Goal: Information Seeking & Learning: Learn about a topic

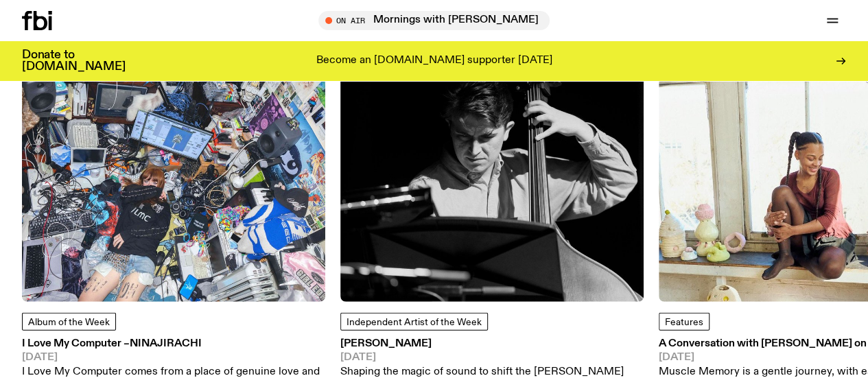
scroll to position [1643, 0]
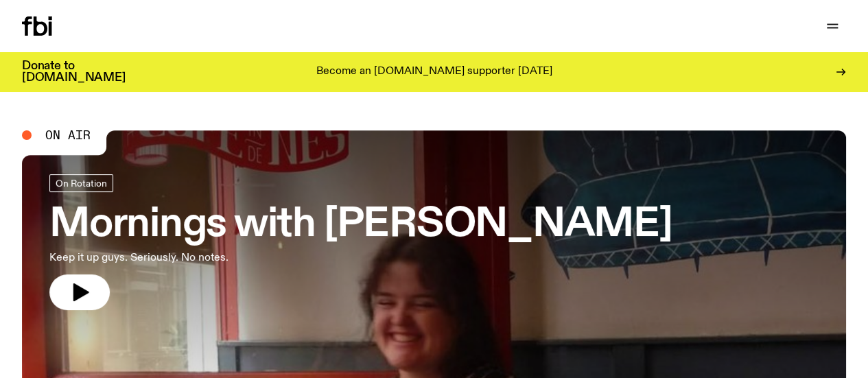
click at [0, 0] on link "Schedule" at bounding box center [0, 0] width 0 height 0
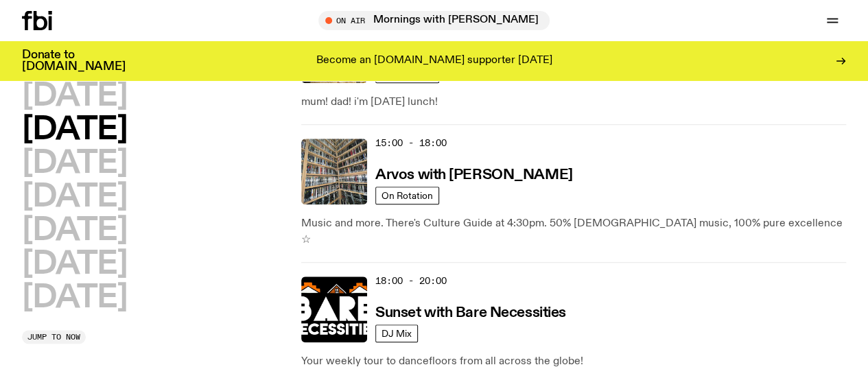
scroll to position [552, 0]
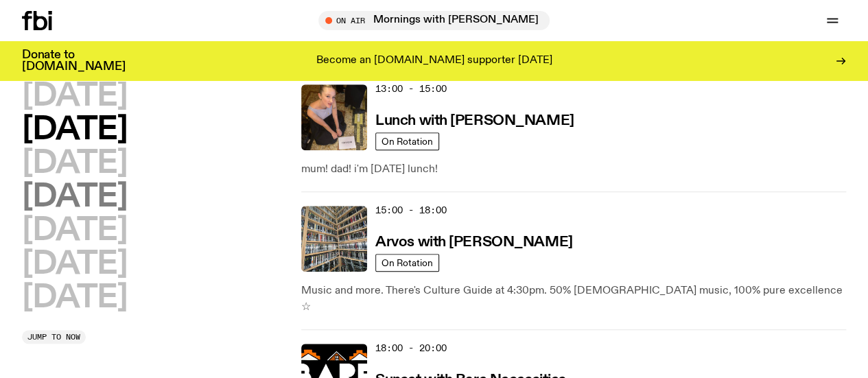
click at [127, 207] on h2 "[DATE]" at bounding box center [74, 197] width 105 height 31
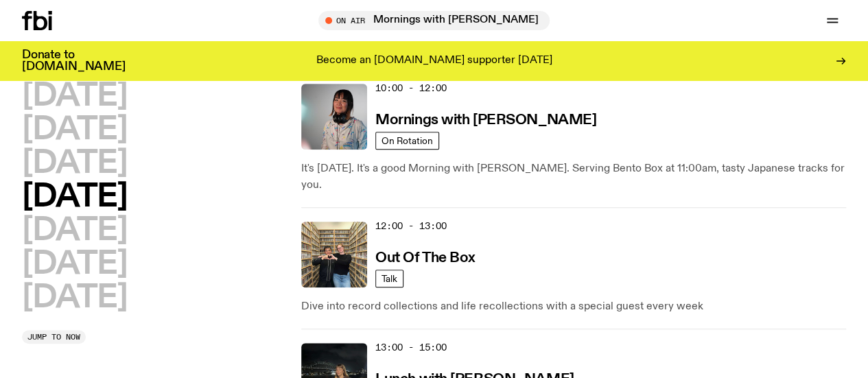
scroll to position [473, 0]
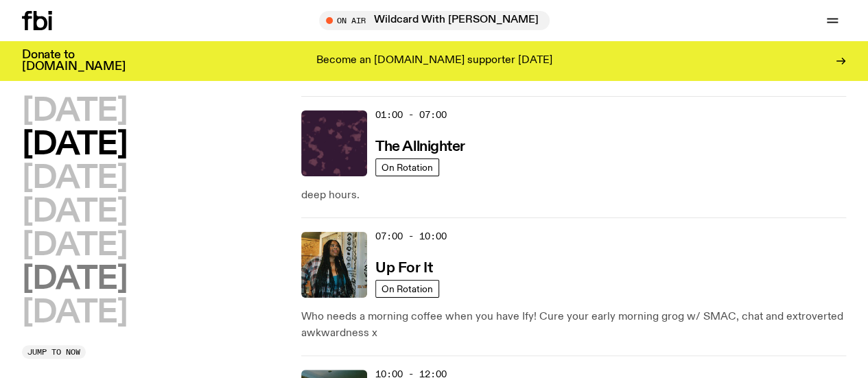
click at [93, 295] on h2 "[DATE]" at bounding box center [74, 279] width 105 height 31
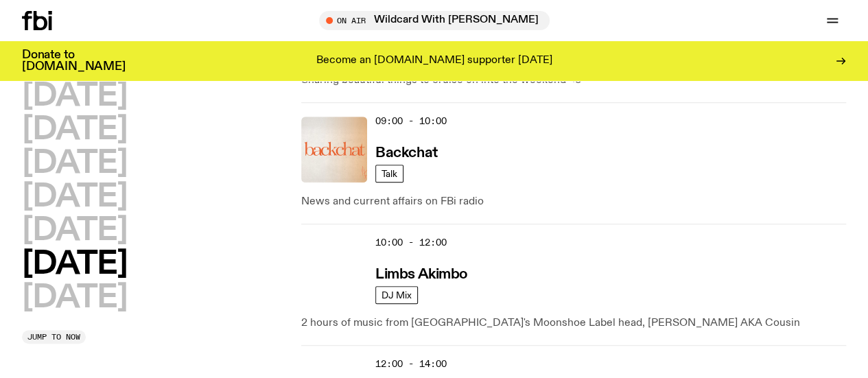
scroll to position [428, 0]
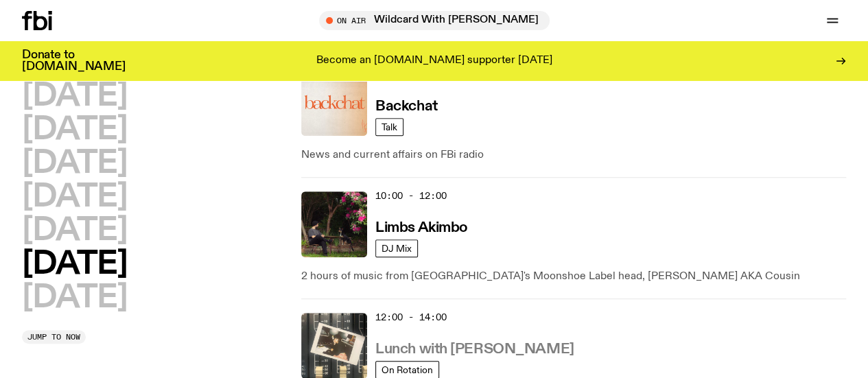
click at [451, 342] on h3 "Lunch with Ella Avni" at bounding box center [474, 349] width 198 height 14
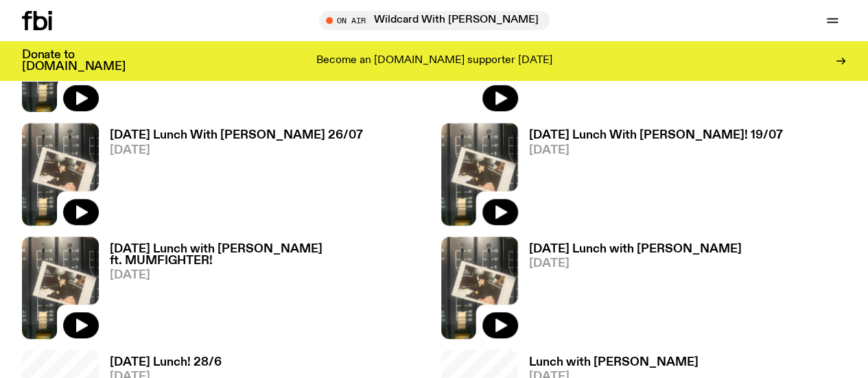
scroll to position [470, 0]
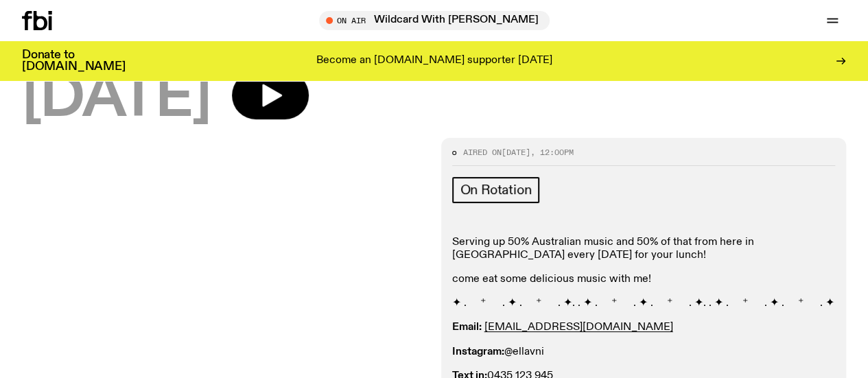
scroll to position [107, 0]
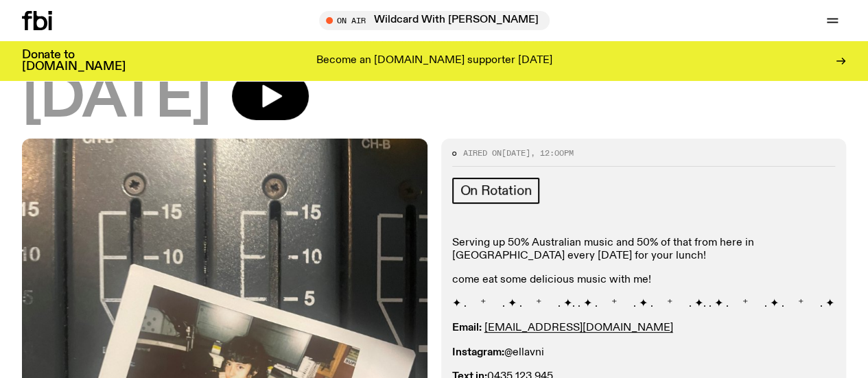
click at [0, 0] on link "Schedule" at bounding box center [0, 0] width 0 height 0
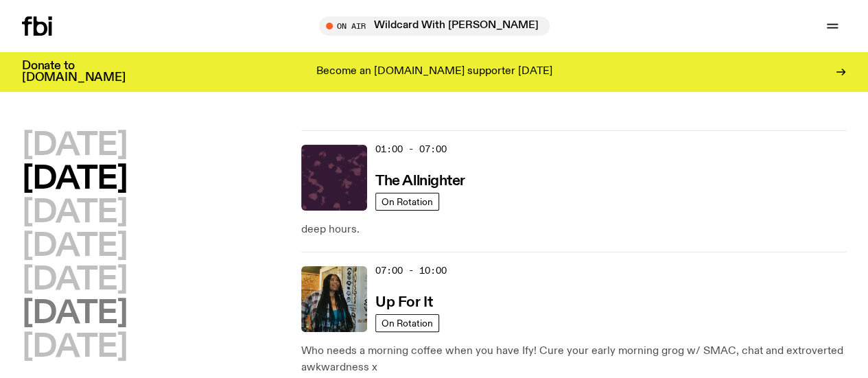
click at [127, 329] on h2 "[DATE]" at bounding box center [74, 313] width 105 height 31
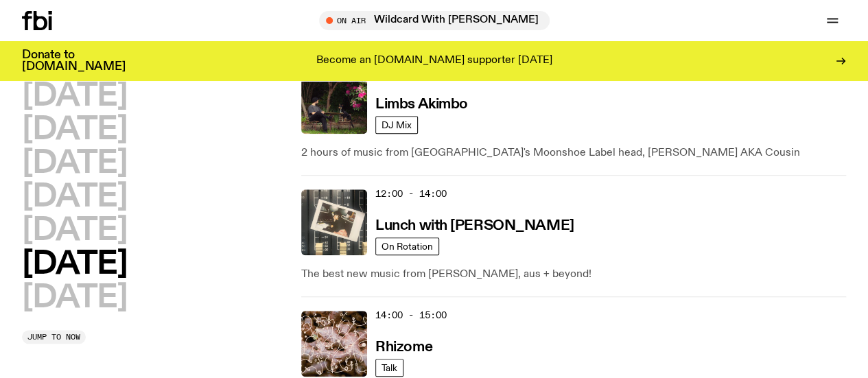
scroll to position [556, 0]
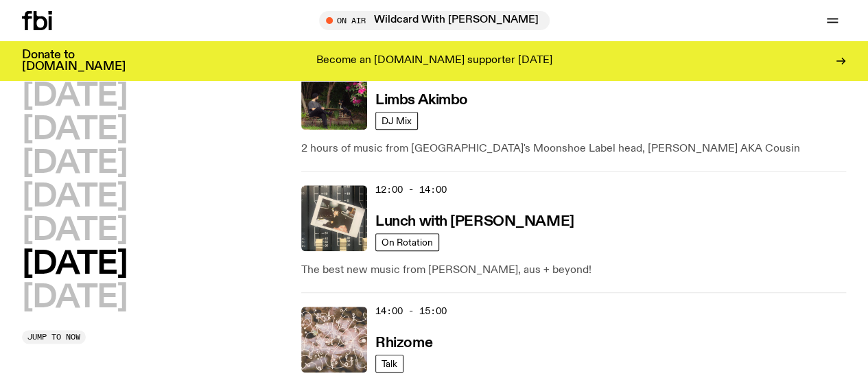
click at [324, 307] on img at bounding box center [334, 340] width 66 height 66
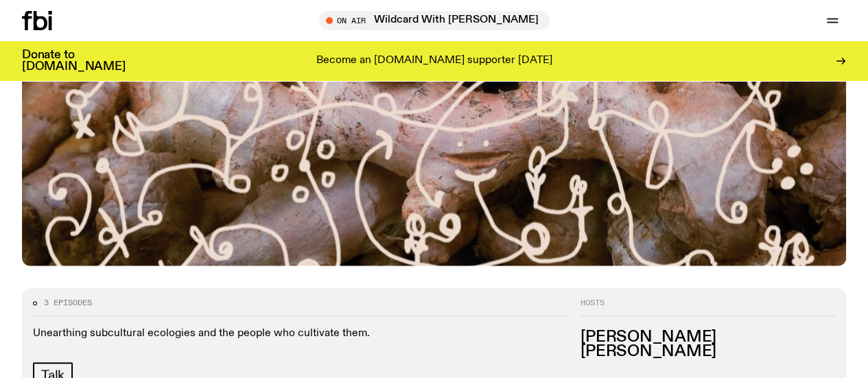
scroll to position [545, 0]
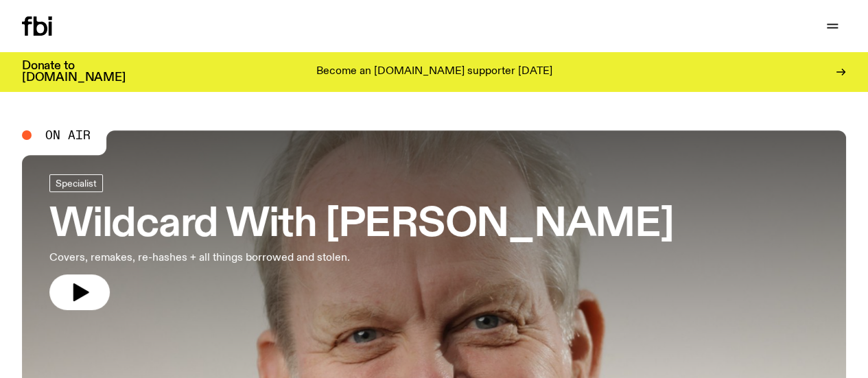
click at [0, 0] on link "Schedule" at bounding box center [0, 0] width 0 height 0
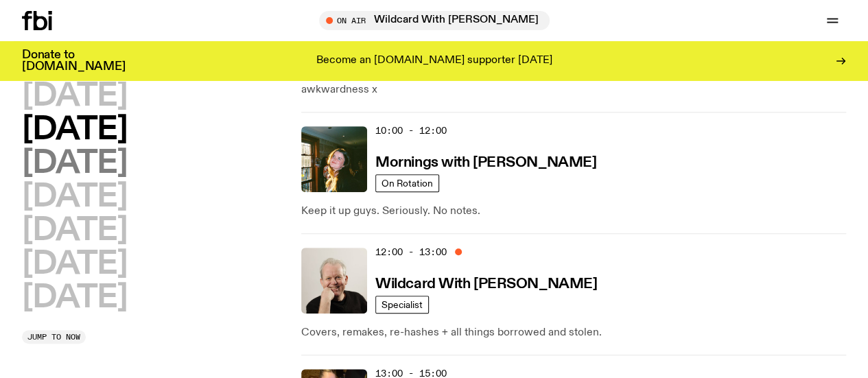
scroll to position [268, 0]
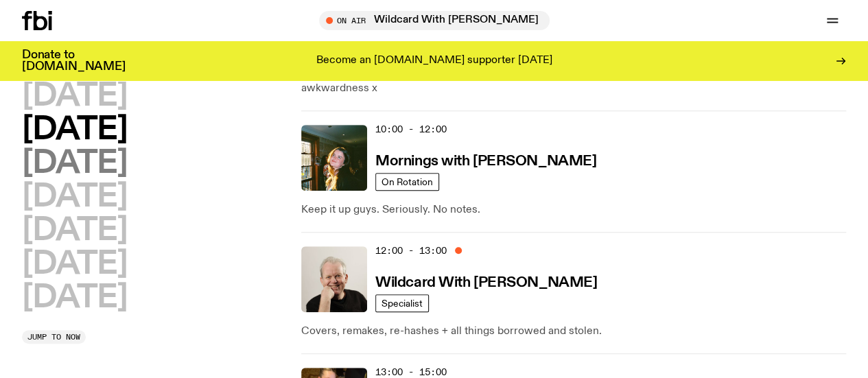
click at [127, 171] on h2 "[DATE]" at bounding box center [74, 163] width 105 height 31
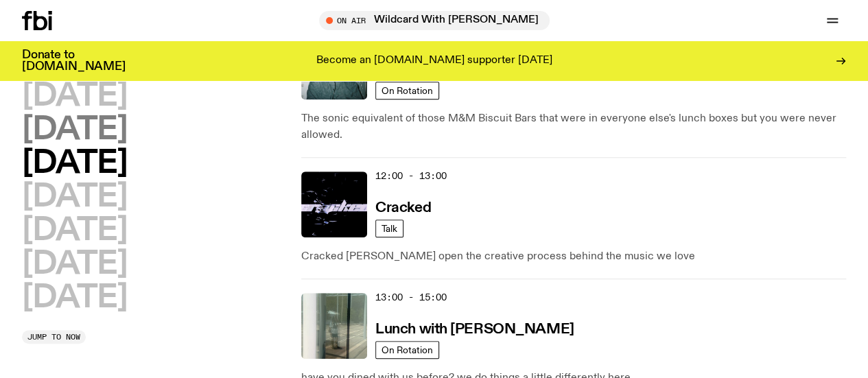
click at [55, 145] on h2 "[DATE]" at bounding box center [74, 130] width 105 height 31
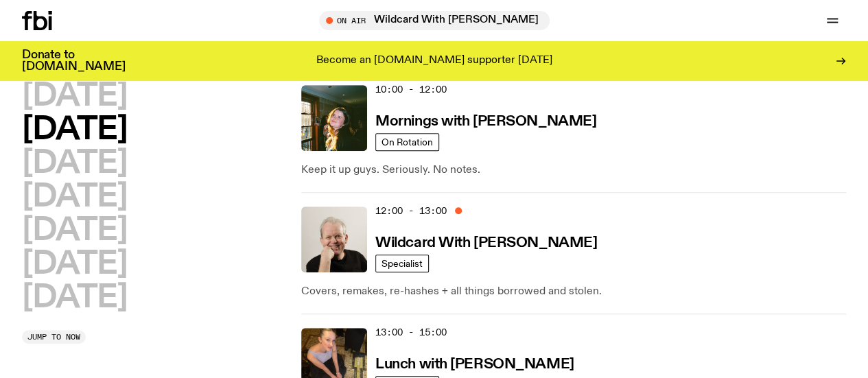
scroll to position [309, 0]
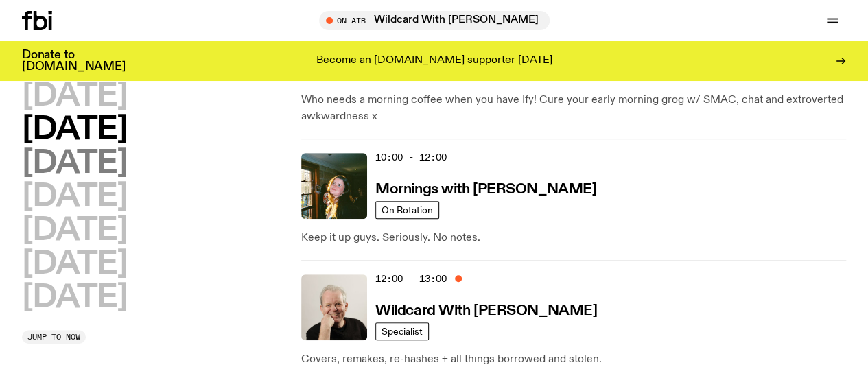
click at [58, 179] on h2 "[DATE]" at bounding box center [74, 163] width 105 height 31
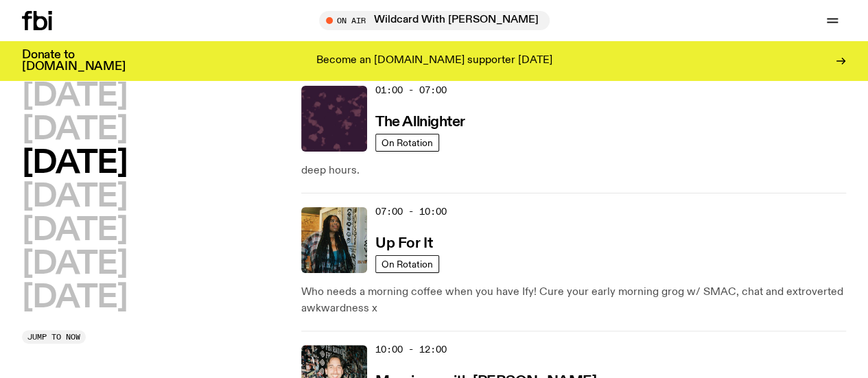
scroll to position [38, 0]
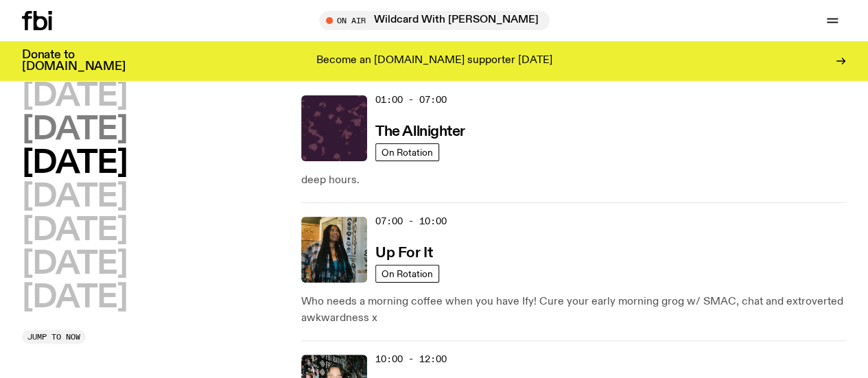
click at [54, 145] on h2 "[DATE]" at bounding box center [74, 130] width 105 height 31
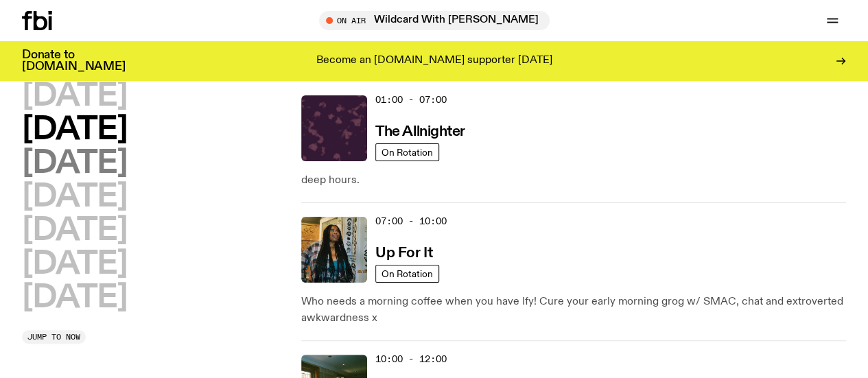
click at [52, 179] on h2 "[DATE]" at bounding box center [74, 163] width 105 height 31
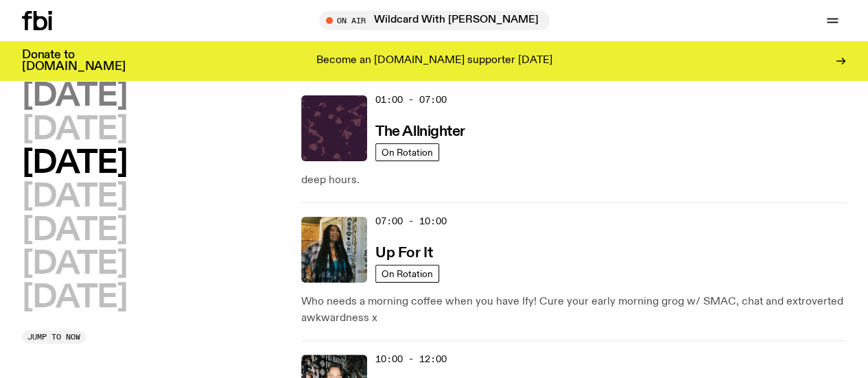
click at [56, 104] on h2 "[DATE]" at bounding box center [74, 96] width 105 height 31
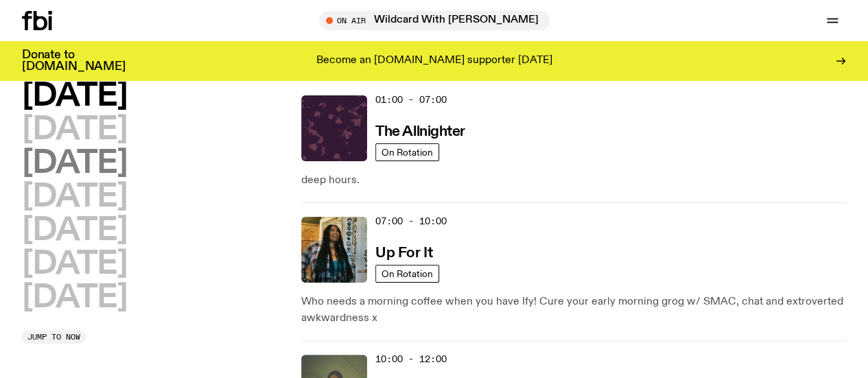
click at [47, 161] on h2 "[DATE]" at bounding box center [74, 163] width 105 height 31
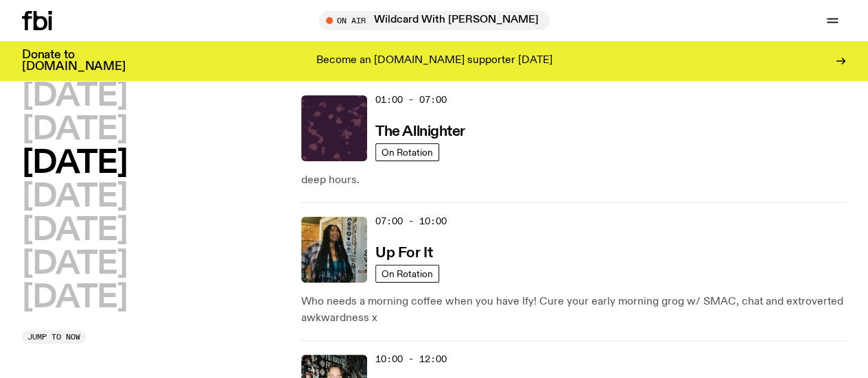
click at [56, 179] on h2 "[DATE]" at bounding box center [74, 163] width 105 height 31
click at [52, 143] on h2 "[DATE]" at bounding box center [74, 130] width 105 height 31
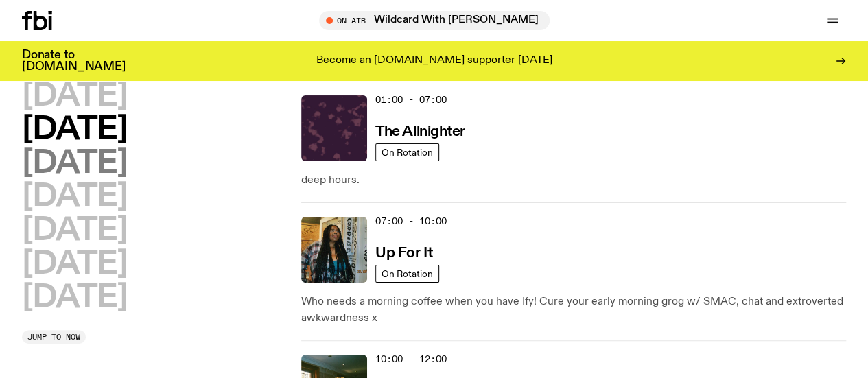
click at [52, 179] on h2 "[DATE]" at bounding box center [74, 163] width 105 height 31
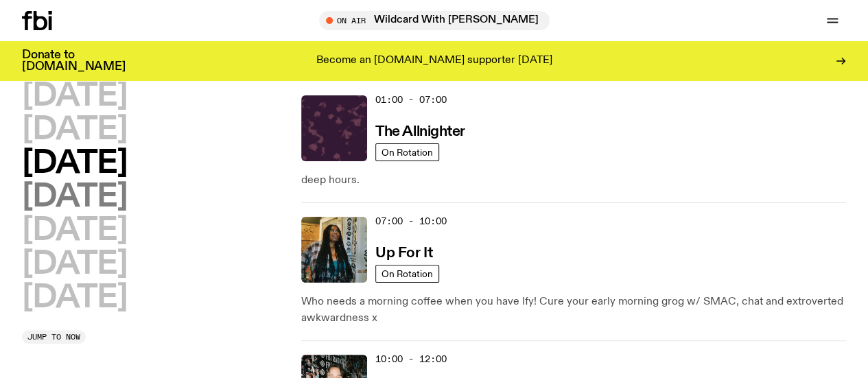
click at [53, 213] on h2 "[DATE]" at bounding box center [74, 197] width 105 height 31
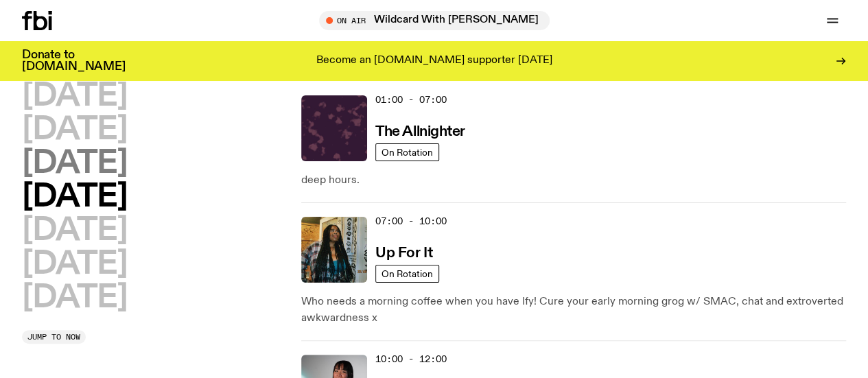
click at [54, 179] on h2 "[DATE]" at bounding box center [74, 163] width 105 height 31
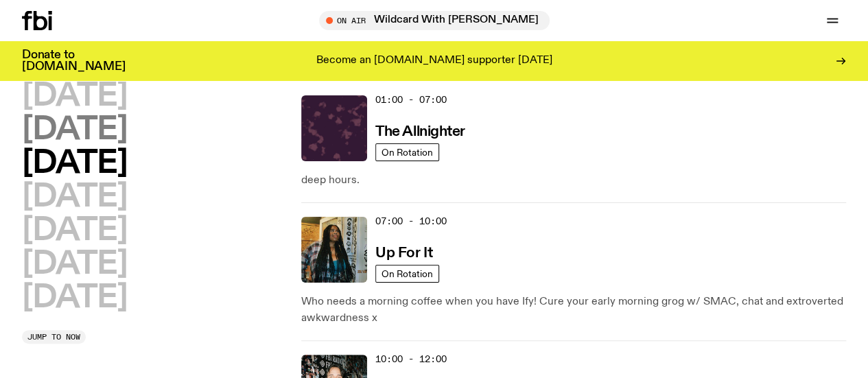
click at [54, 144] on h2 "[DATE]" at bounding box center [74, 130] width 105 height 31
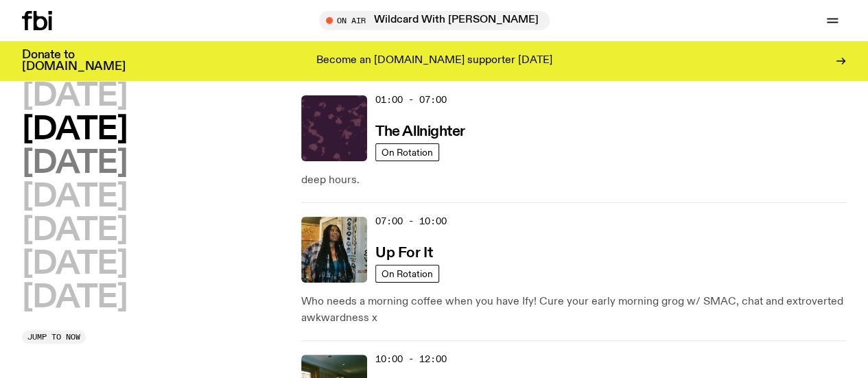
click at [49, 178] on h2 "[DATE]" at bounding box center [74, 163] width 105 height 31
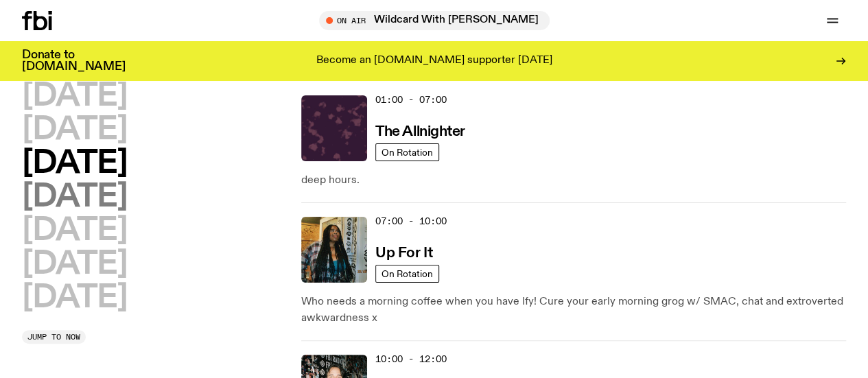
click at [62, 213] on h2 "[DATE]" at bounding box center [74, 197] width 105 height 31
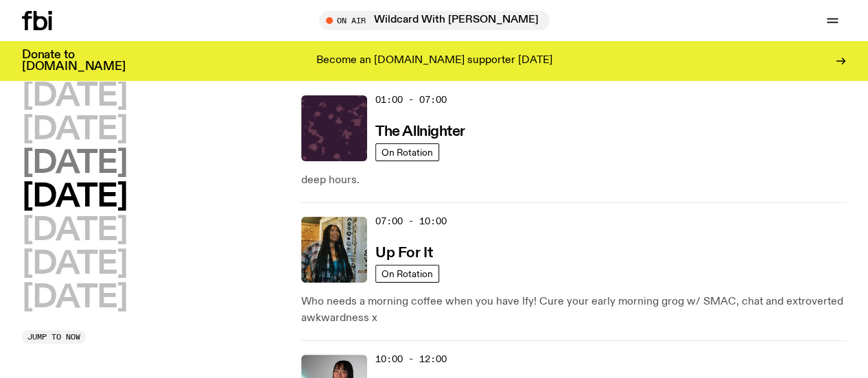
click at [127, 179] on h2 "[DATE]" at bounding box center [74, 163] width 105 height 31
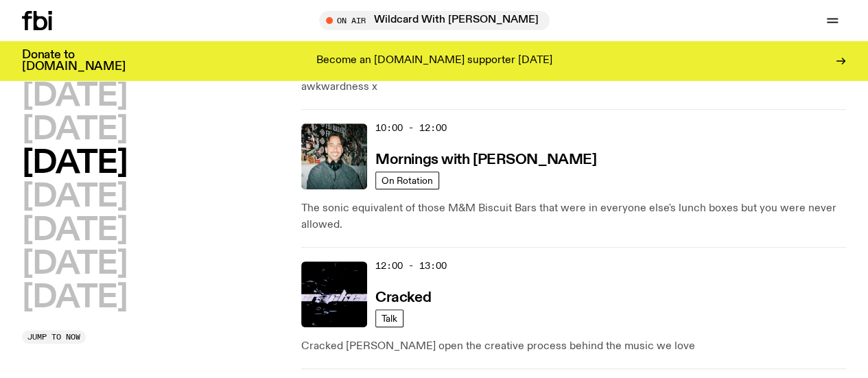
scroll to position [271, 0]
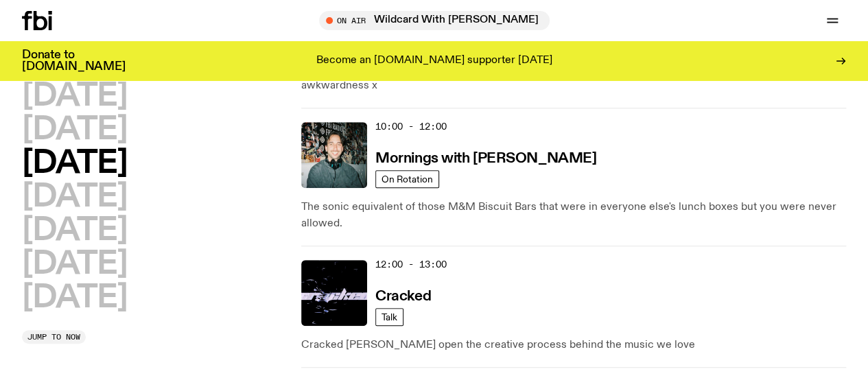
drag, startPoint x: 656, startPoint y: 285, endPoint x: 577, endPoint y: 237, distance: 92.7
drag, startPoint x: 577, startPoint y: 237, endPoint x: 672, endPoint y: 283, distance: 106.2
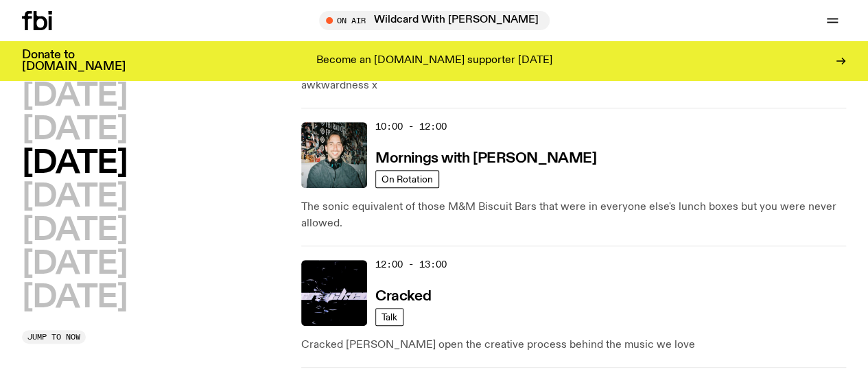
drag, startPoint x: 672, startPoint y: 283, endPoint x: 589, endPoint y: 241, distance: 93.3
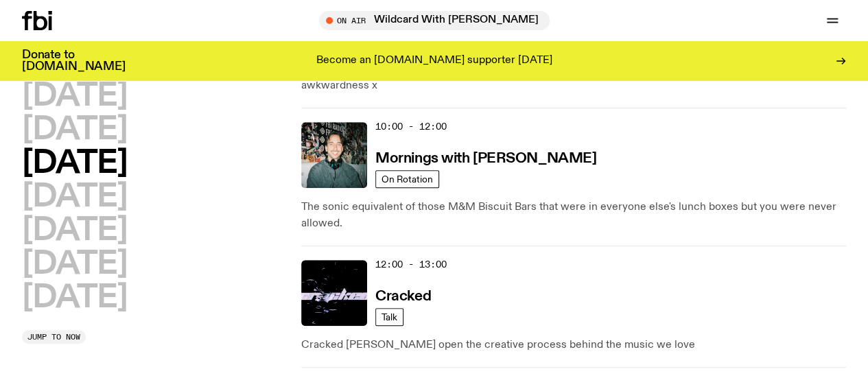
drag, startPoint x: 589, startPoint y: 241, endPoint x: 656, endPoint y: 297, distance: 87.1
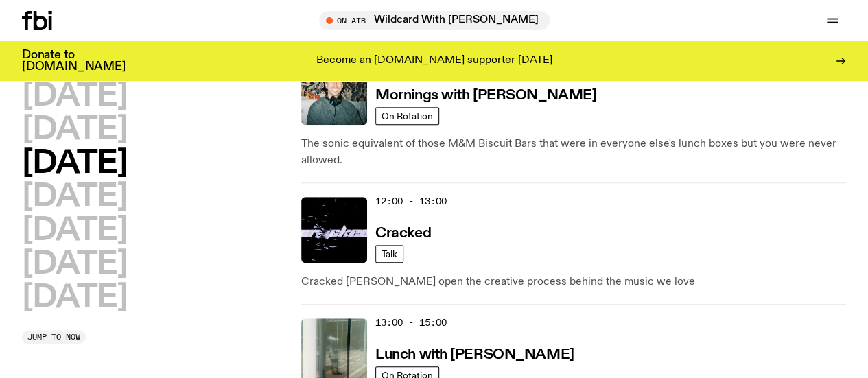
drag, startPoint x: 656, startPoint y: 297, endPoint x: 715, endPoint y: 286, distance: 60.0
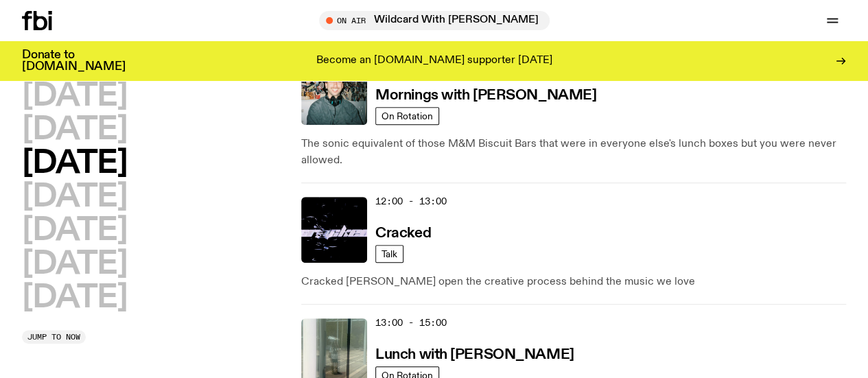
drag, startPoint x: 715, startPoint y: 286, endPoint x: 630, endPoint y: 267, distance: 87.2
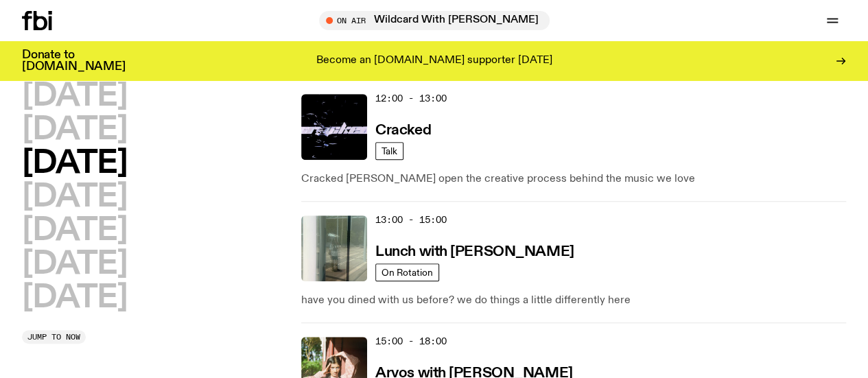
scroll to position [528, 0]
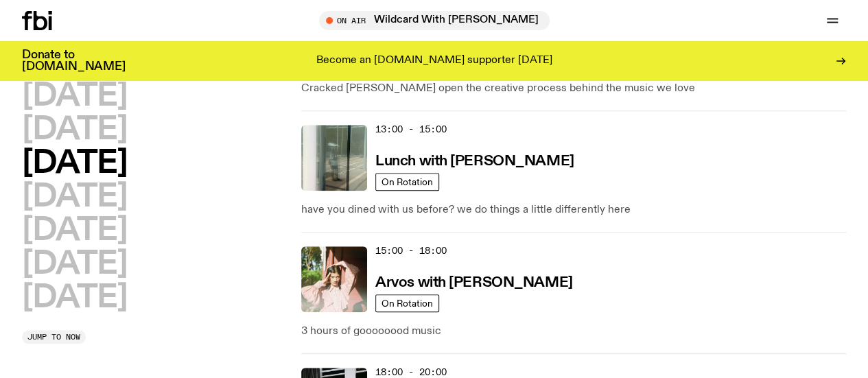
drag, startPoint x: 635, startPoint y: 294, endPoint x: 597, endPoint y: 270, distance: 45.7
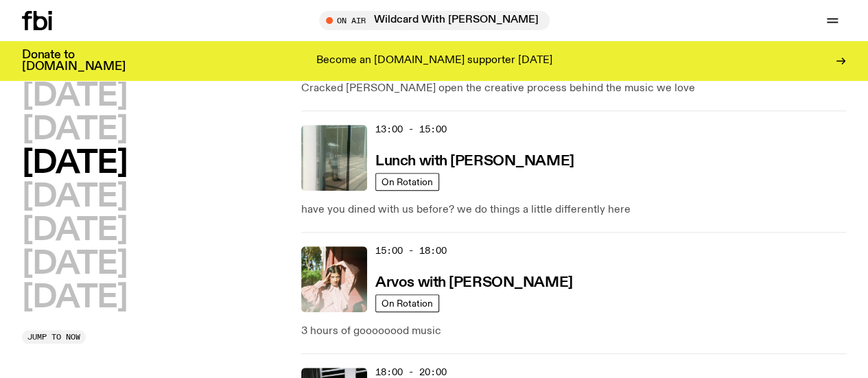
drag, startPoint x: 657, startPoint y: 310, endPoint x: 568, endPoint y: 257, distance: 103.6
click at [127, 145] on h2 "[DATE]" at bounding box center [74, 130] width 105 height 31
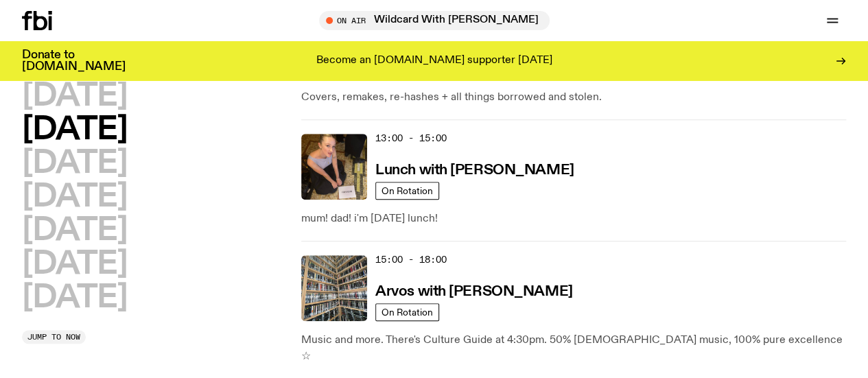
scroll to position [503, 0]
drag, startPoint x: 707, startPoint y: 222, endPoint x: 656, endPoint y: 228, distance: 51.2
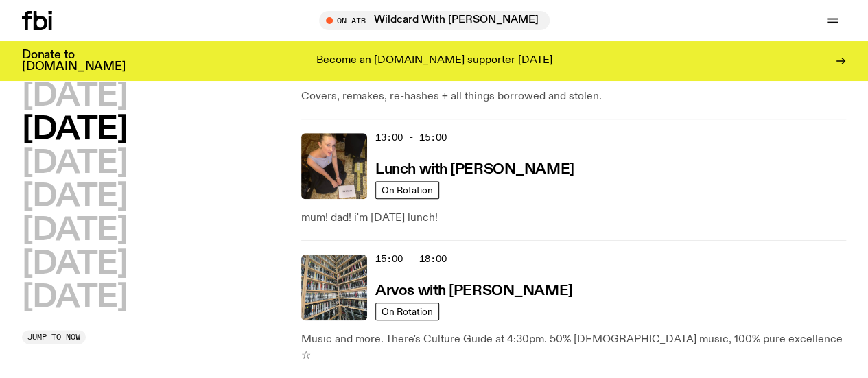
drag, startPoint x: 656, startPoint y: 228, endPoint x: 568, endPoint y: 197, distance: 93.3
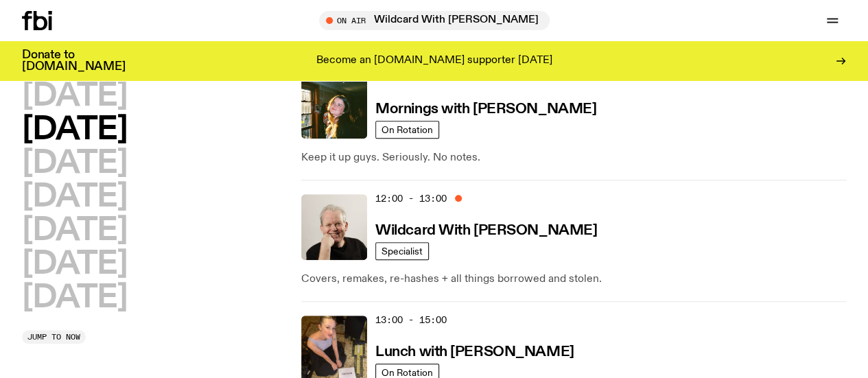
drag, startPoint x: 735, startPoint y: 203, endPoint x: 573, endPoint y: 180, distance: 163.5
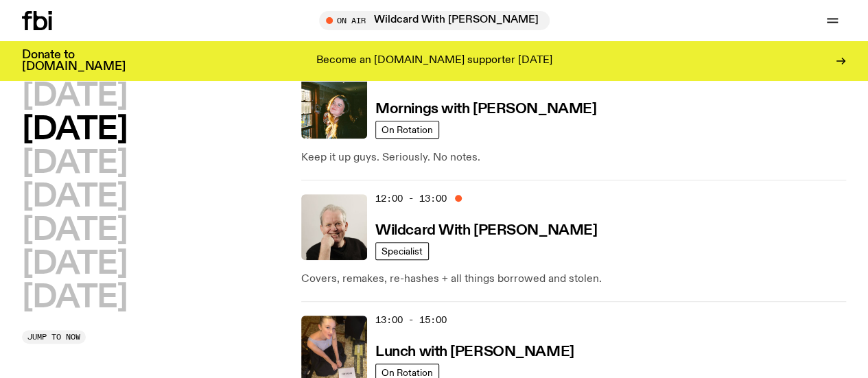
drag, startPoint x: 573, startPoint y: 180, endPoint x: 670, endPoint y: 285, distance: 141.8
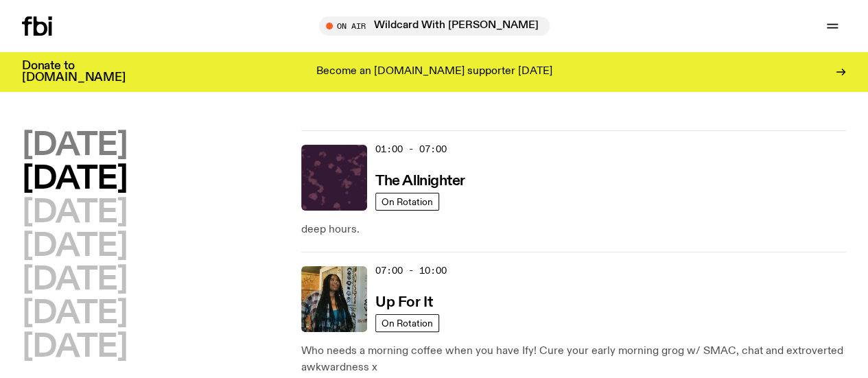
click at [77, 146] on h2 "[DATE]" at bounding box center [74, 145] width 105 height 31
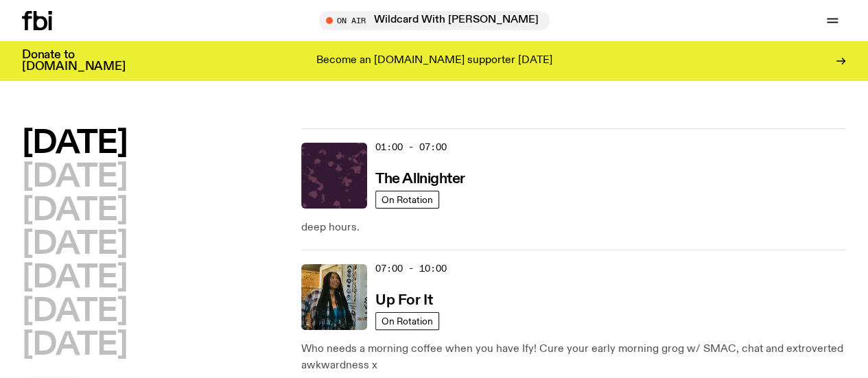
scroll to position [38, 0]
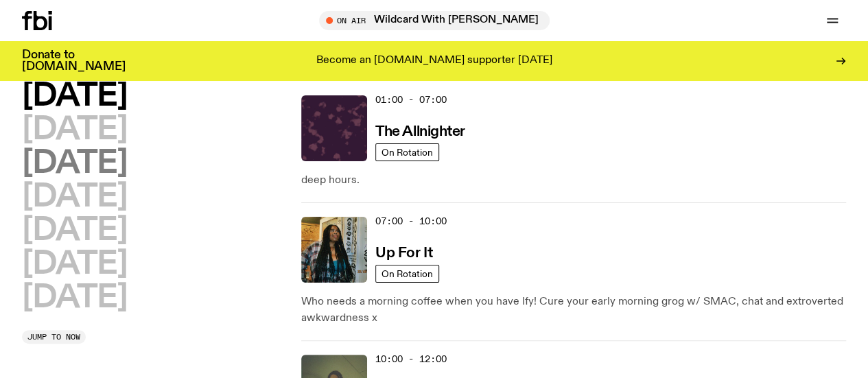
click at [127, 161] on h2 "[DATE]" at bounding box center [74, 163] width 105 height 31
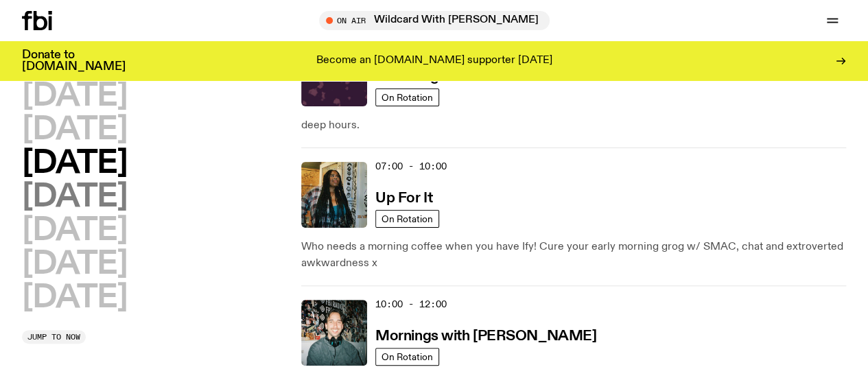
click at [127, 213] on h2 "[DATE]" at bounding box center [74, 197] width 105 height 31
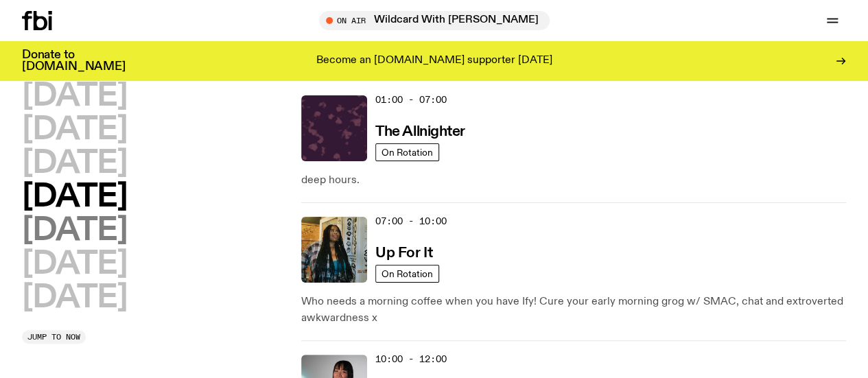
click at [89, 246] on h2 "[DATE]" at bounding box center [74, 230] width 105 height 31
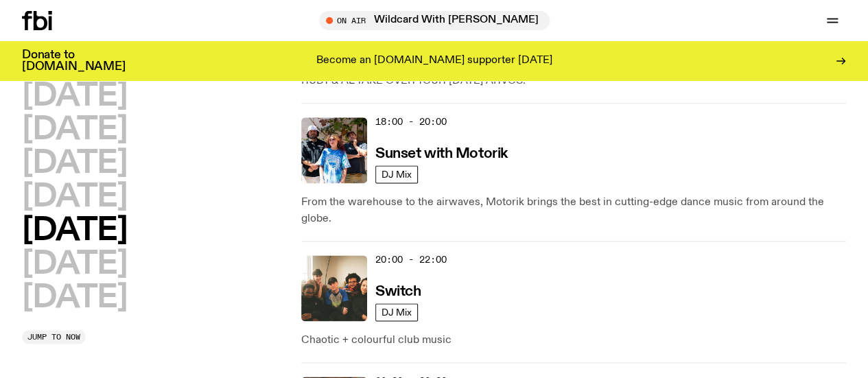
scroll to position [809, 0]
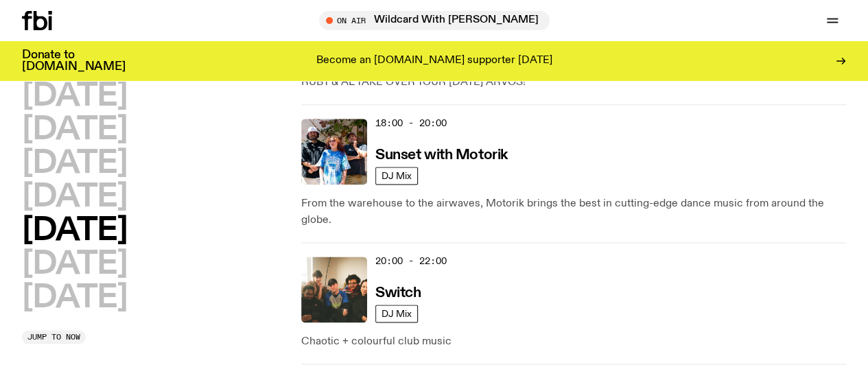
click at [39, 21] on icon at bounding box center [37, 20] width 30 height 19
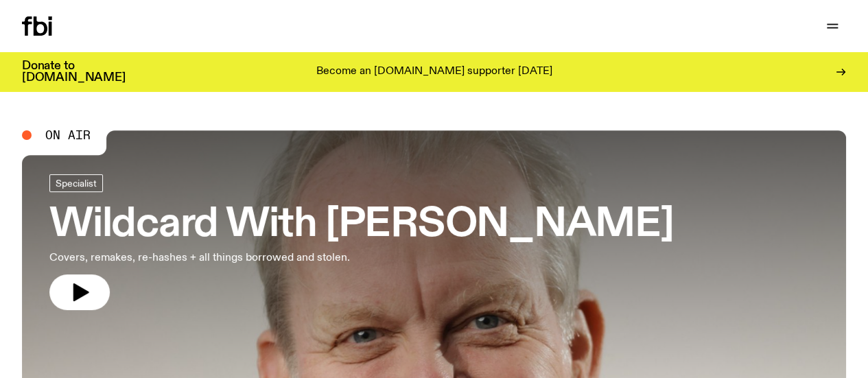
click at [99, 36] on div "Schedule Explore Read Volunteer Newsletter" at bounding box center [225, 25] width 407 height 19
click at [0, 0] on link "Schedule" at bounding box center [0, 0] width 0 height 0
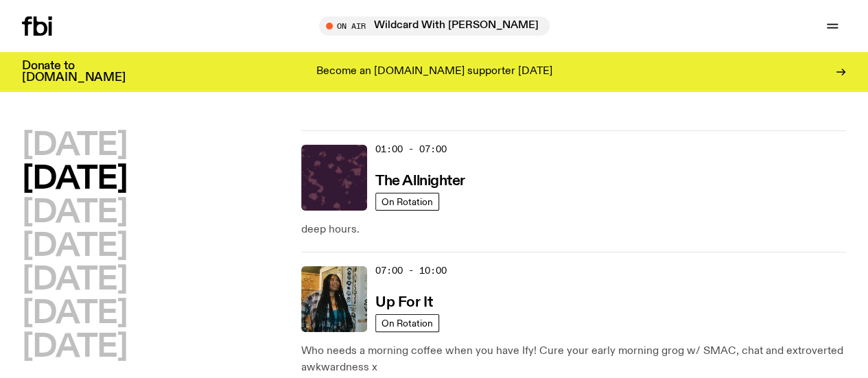
click at [224, 179] on div "[DATE] [DATE] [DATE] [DATE] [DATE] [DATE] [DATE]" at bounding box center [154, 246] width 265 height 233
click at [92, 144] on h2 "[DATE]" at bounding box center [74, 145] width 105 height 31
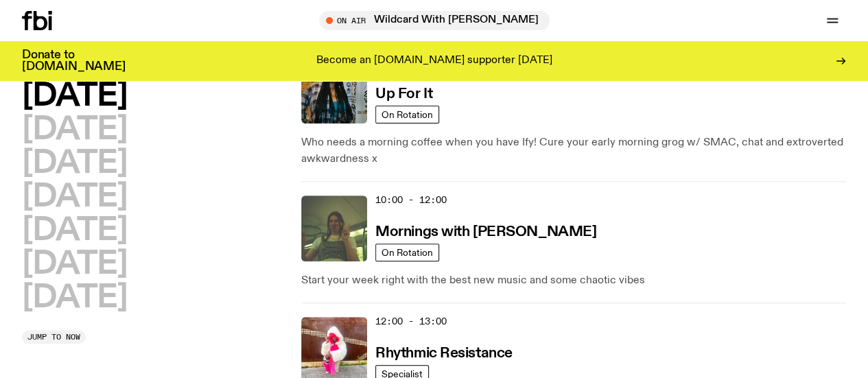
scroll to position [200, 0]
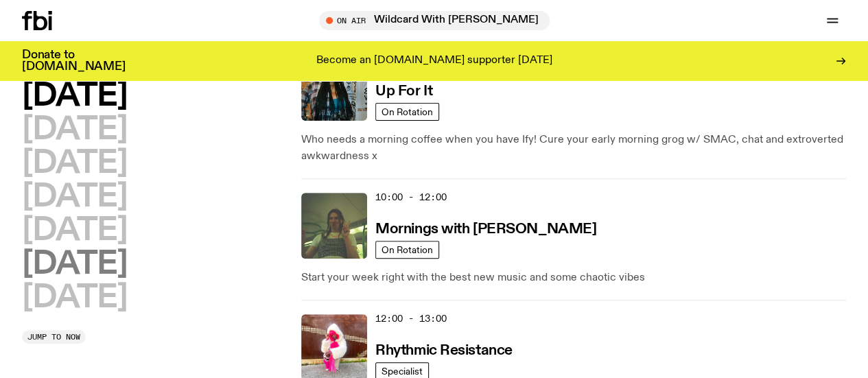
click at [127, 280] on h2 "[DATE]" at bounding box center [74, 264] width 105 height 31
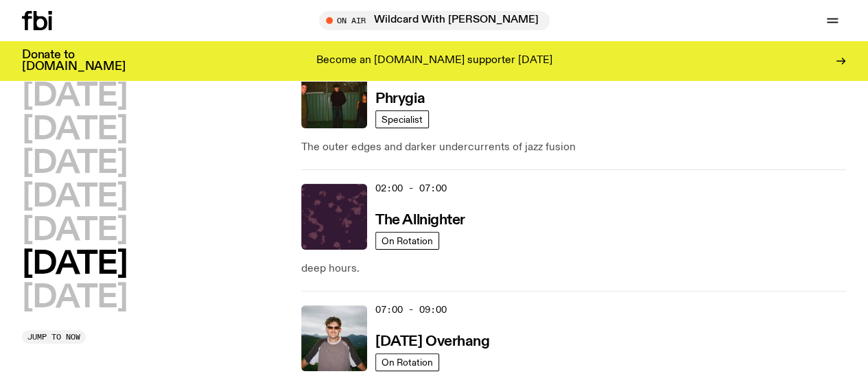
scroll to position [38, 0]
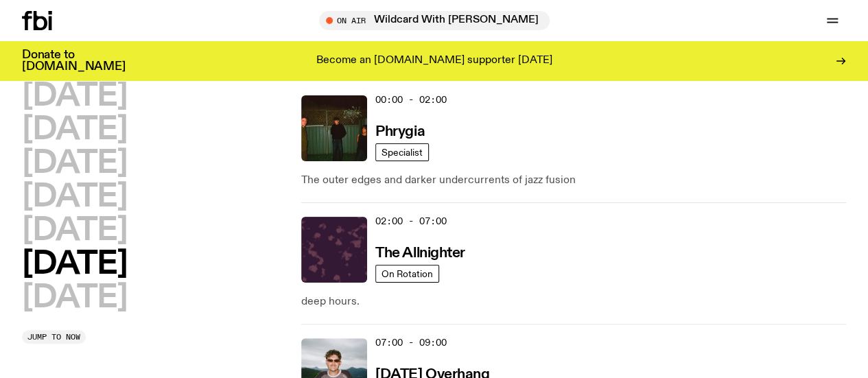
click at [43, 24] on icon at bounding box center [37, 20] width 30 height 19
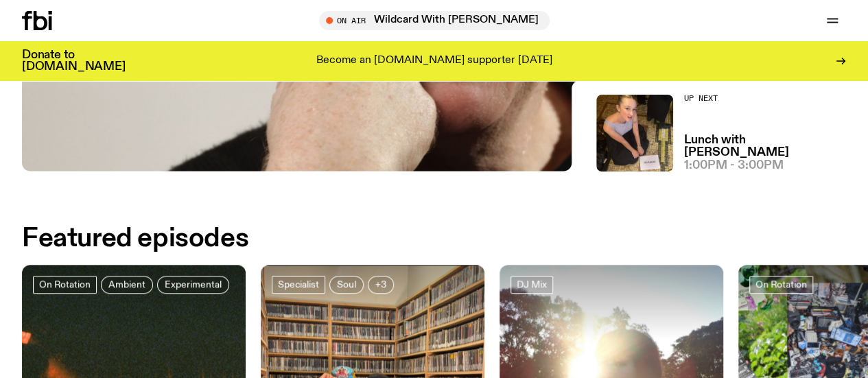
scroll to position [27, 0]
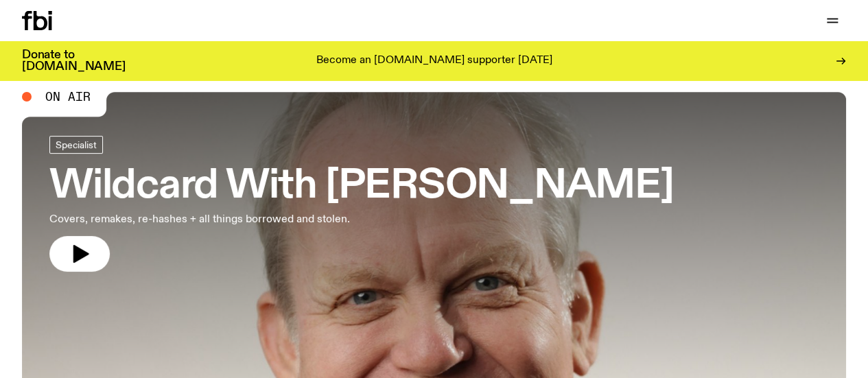
click at [0, 0] on link "Schedule" at bounding box center [0, 0] width 0 height 0
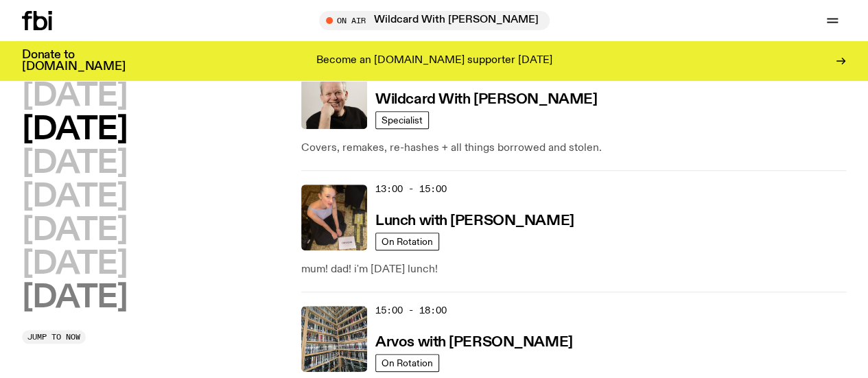
click at [127, 314] on h2 "[DATE]" at bounding box center [74, 298] width 105 height 31
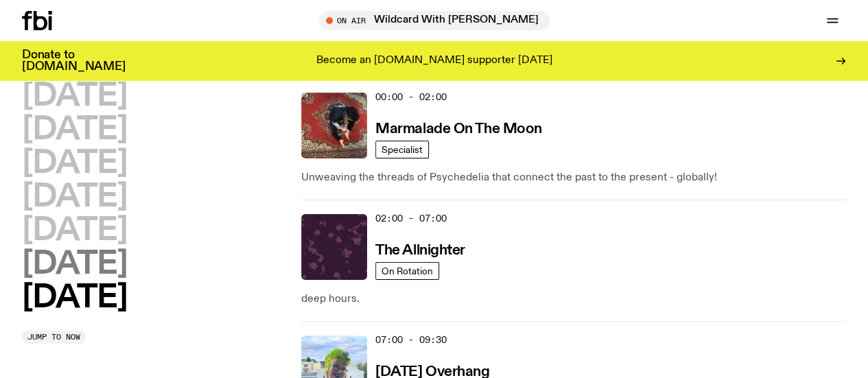
scroll to position [38, 0]
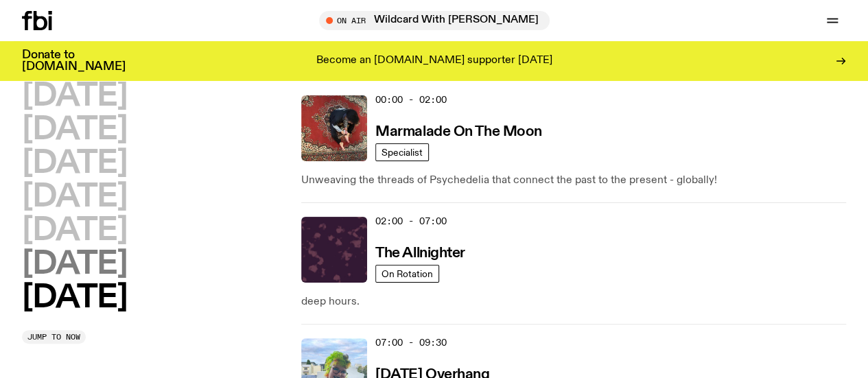
click at [127, 280] on h2 "[DATE]" at bounding box center [74, 264] width 105 height 31
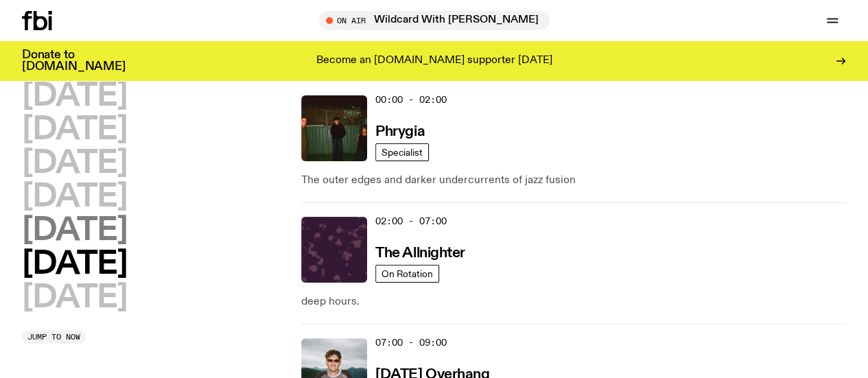
click at [125, 246] on h2 "[DATE]" at bounding box center [74, 230] width 105 height 31
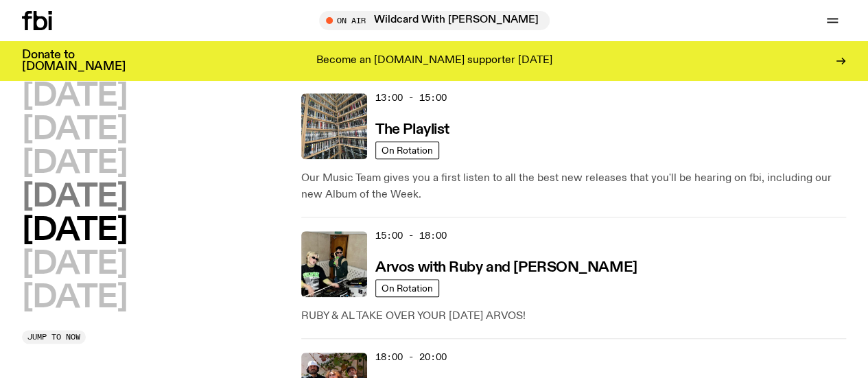
click at [127, 209] on h2 "[DATE]" at bounding box center [74, 197] width 105 height 31
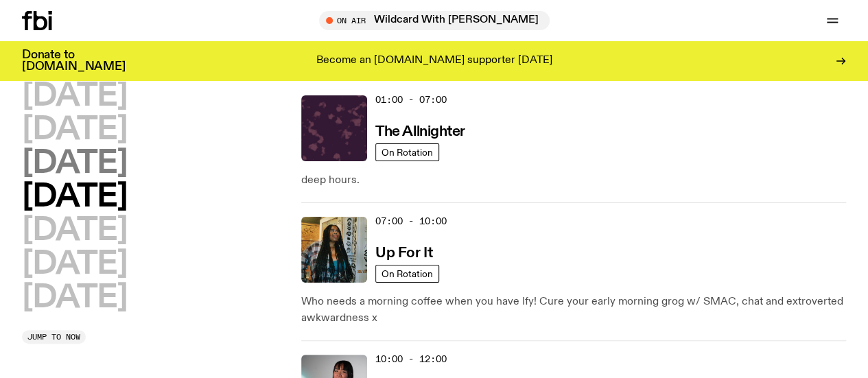
click at [127, 179] on h2 "[DATE]" at bounding box center [74, 163] width 105 height 31
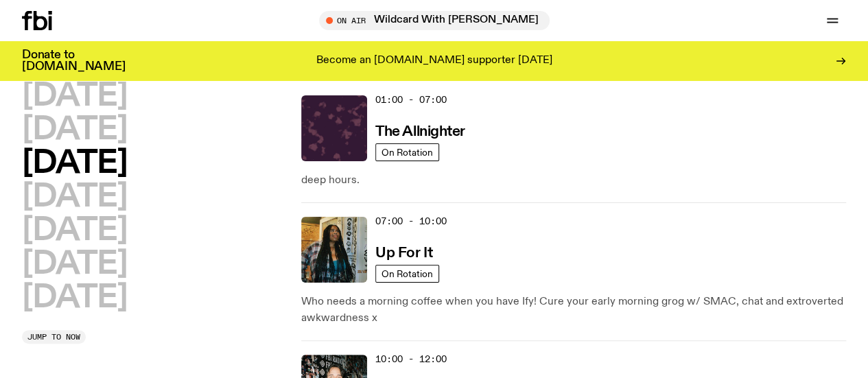
scroll to position [0, 0]
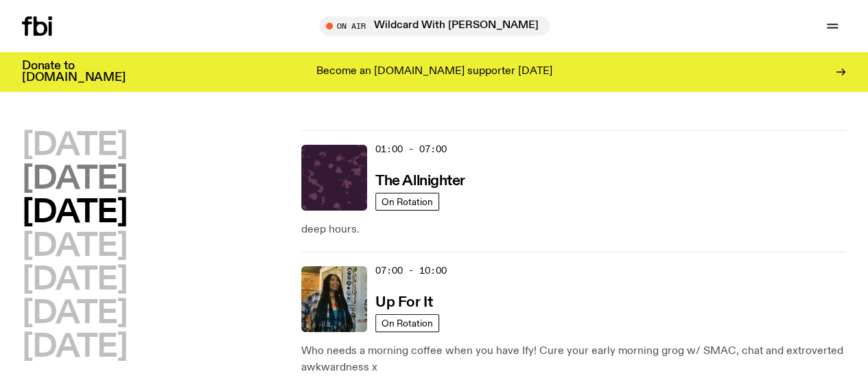
click at [117, 175] on h2 "[DATE]" at bounding box center [74, 179] width 105 height 31
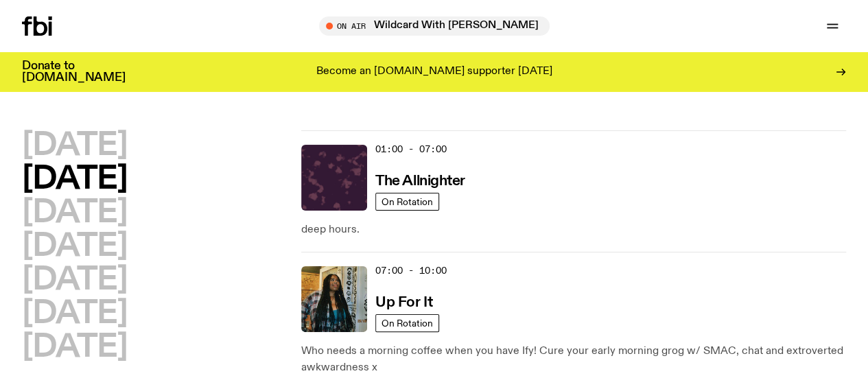
scroll to position [38, 0]
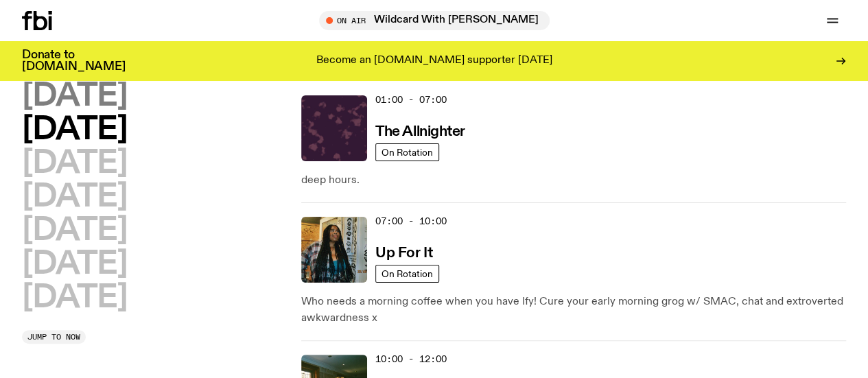
click at [78, 112] on h2 "[DATE]" at bounding box center [74, 96] width 105 height 31
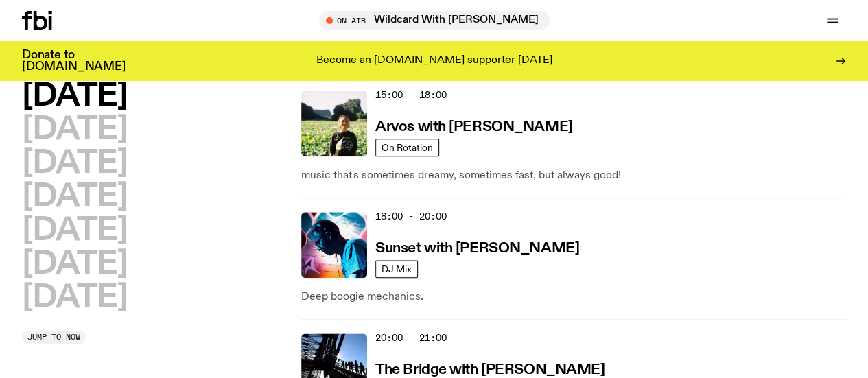
scroll to position [671, 0]
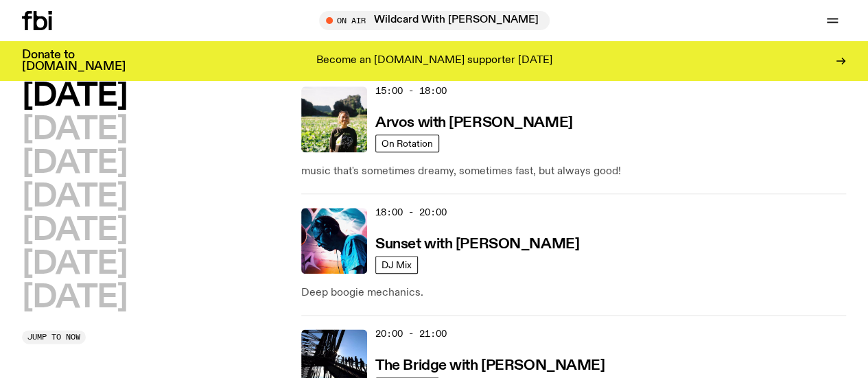
drag, startPoint x: 0, startPoint y: 167, endPoint x: 184, endPoint y: 342, distance: 253.8
click at [184, 342] on div "[DATE] [DATE] [DATE] [DATE] [DATE] [DATE] [DATE] Jump to now 01:00 - 07:00 The …" at bounding box center [434, 63] width 868 height 1231
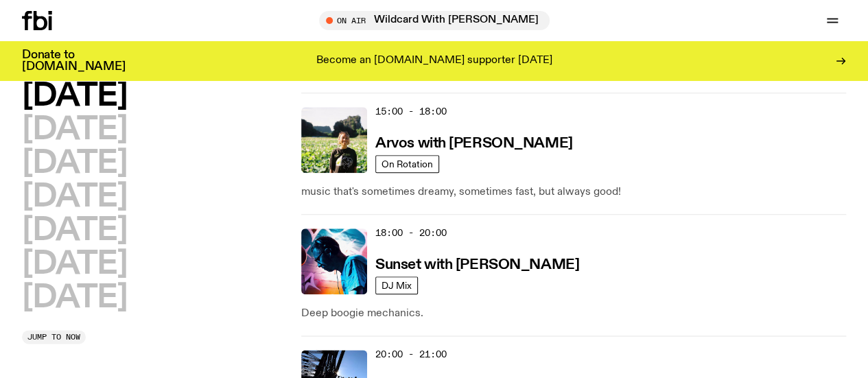
drag, startPoint x: 196, startPoint y: 351, endPoint x: 0, endPoint y: 110, distance: 310.6
click at [0, 110] on div "[DATE] [DATE] [DATE] [DATE] [DATE] [DATE] [DATE] Jump to now 01:00 - 07:00 The …" at bounding box center [434, 84] width 868 height 1231
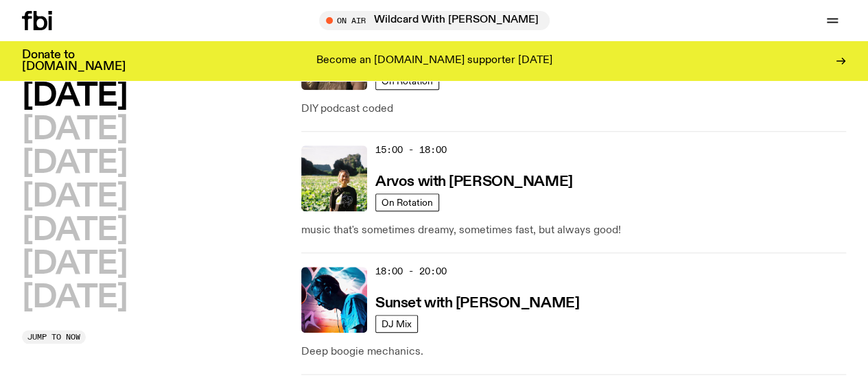
click at [0, 94] on div "[DATE] [DATE] [DATE] [DATE] [DATE] [DATE] [DATE] Jump to now 01:00 - 07:00 The …" at bounding box center [434, 122] width 868 height 1231
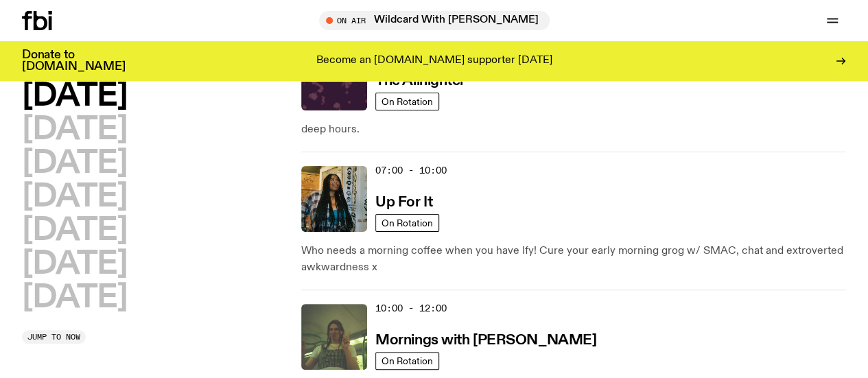
scroll to position [0, 0]
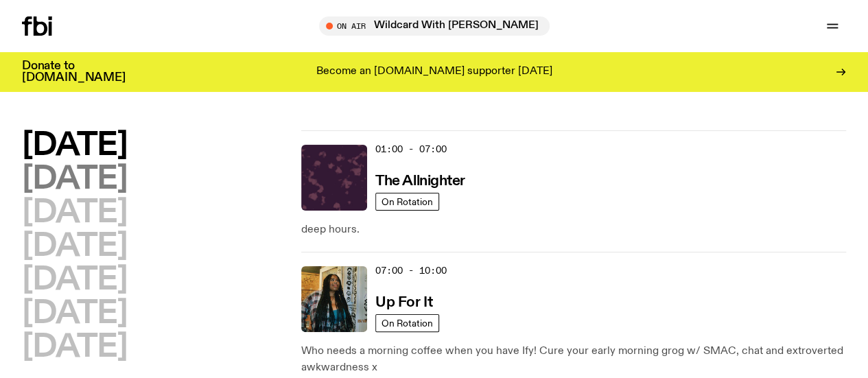
click at [127, 190] on h2 "[DATE]" at bounding box center [74, 179] width 105 height 31
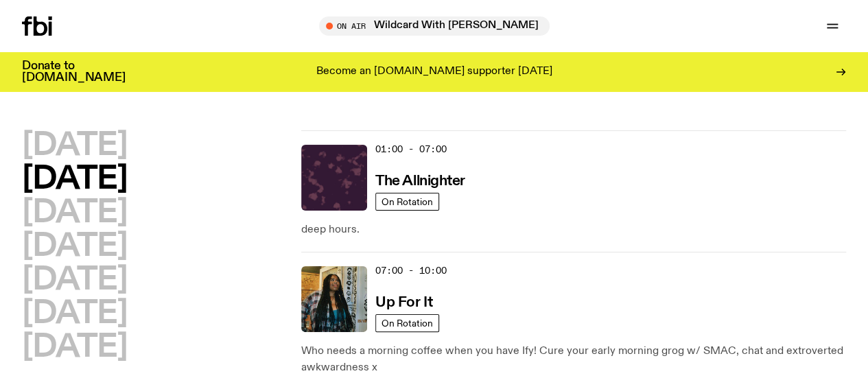
scroll to position [38, 0]
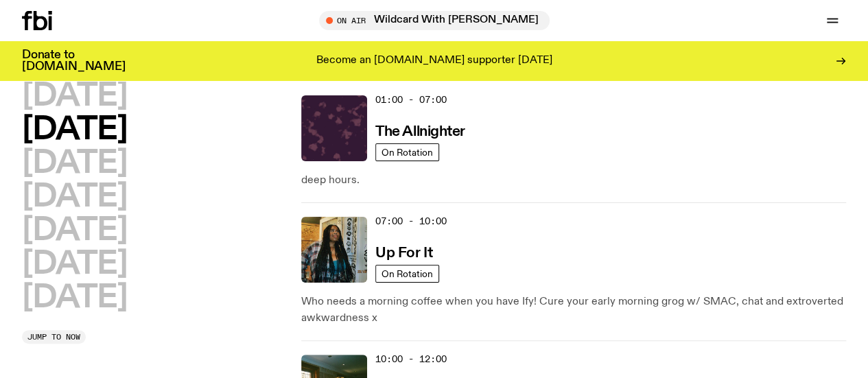
click at [205, 230] on div "[DATE] [DATE] [DATE] [DATE] [DATE] [DATE] [DATE]" at bounding box center [154, 197] width 265 height 233
click at [127, 169] on h2 "[DATE]" at bounding box center [74, 163] width 105 height 31
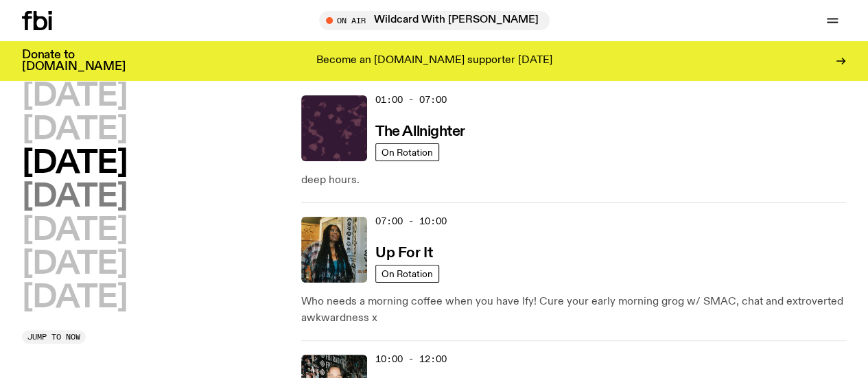
click at [127, 211] on h2 "[DATE]" at bounding box center [74, 197] width 105 height 31
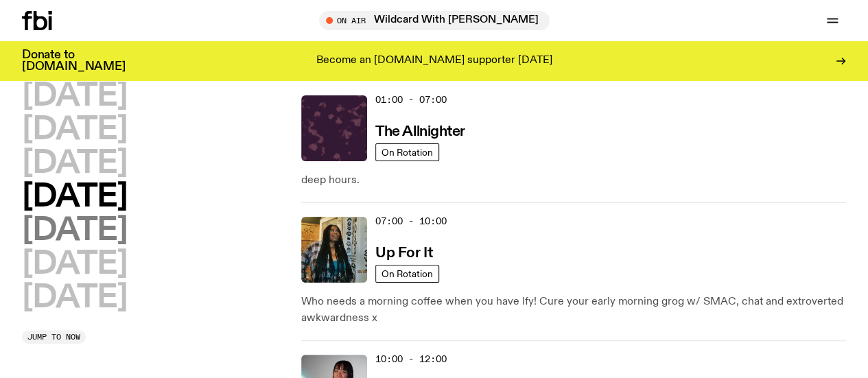
click at [125, 246] on h2 "[DATE]" at bounding box center [74, 230] width 105 height 31
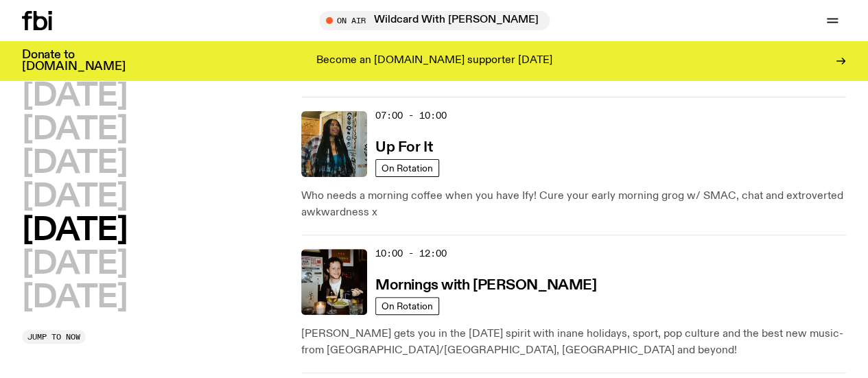
scroll to position [145, 0]
click at [604, 325] on p "[PERSON_NAME] gets you in the [DATE] spirit with inane holidays, sport, pop cul…" at bounding box center [573, 341] width 545 height 33
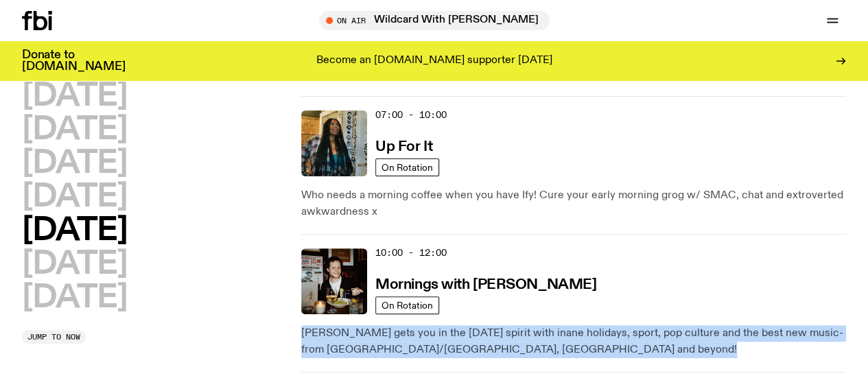
click at [604, 325] on p "[PERSON_NAME] gets you in the [DATE] spirit with inane holidays, sport, pop cul…" at bounding box center [573, 341] width 545 height 33
click at [632, 314] on div "[PERSON_NAME] gets you in the [DATE] spirit with inane holidays, sport, pop cul…" at bounding box center [573, 336] width 545 height 44
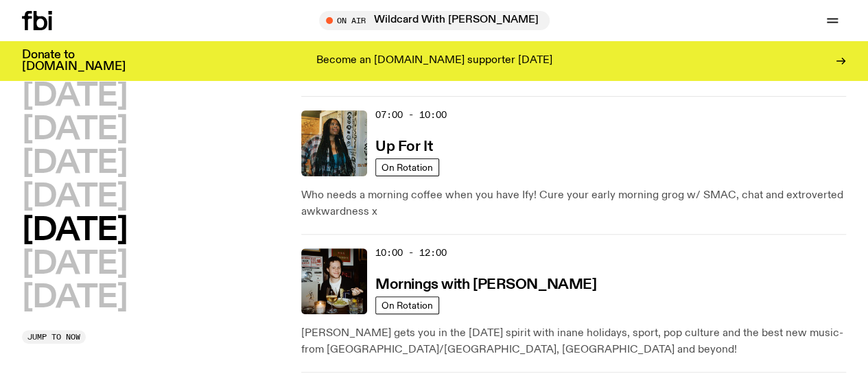
click at [630, 325] on p "[PERSON_NAME] gets you in the [DATE] spirit with inane holidays, sport, pop cul…" at bounding box center [573, 341] width 545 height 33
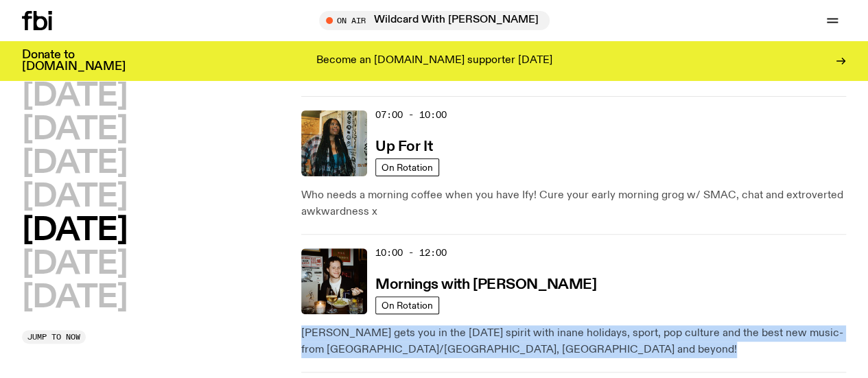
click at [630, 325] on p "[PERSON_NAME] gets you in the [DATE] spirit with inane holidays, sport, pop cul…" at bounding box center [573, 341] width 545 height 33
click at [648, 325] on p "[PERSON_NAME] gets you in the [DATE] spirit with inane holidays, sport, pop cul…" at bounding box center [573, 341] width 545 height 33
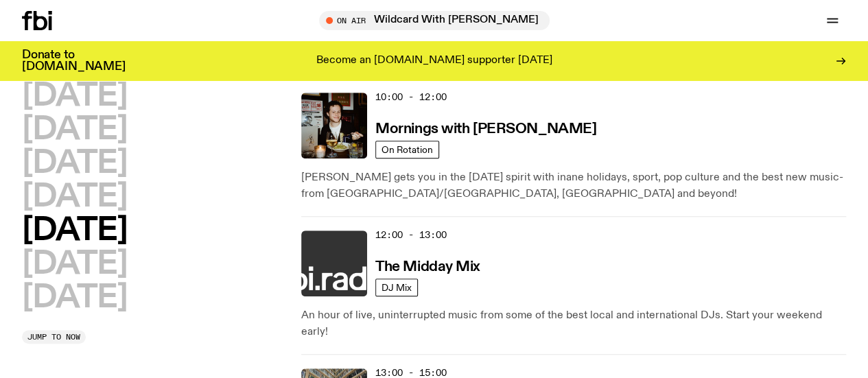
scroll to position [300, 0]
click at [338, 231] on img at bounding box center [334, 264] width 66 height 66
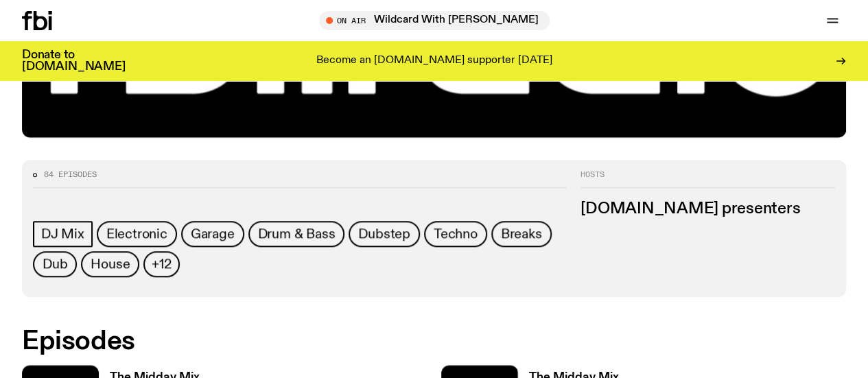
scroll to position [626, 0]
